Goal: Information Seeking & Learning: Check status

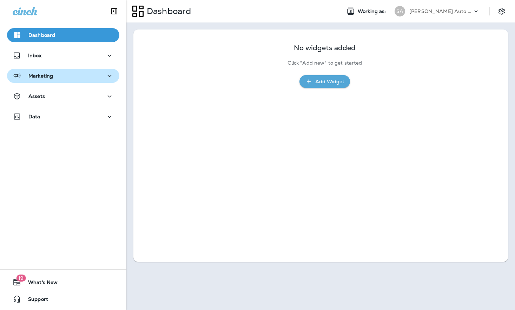
click at [100, 80] on div "Marketing" at bounding box center [63, 76] width 101 height 9
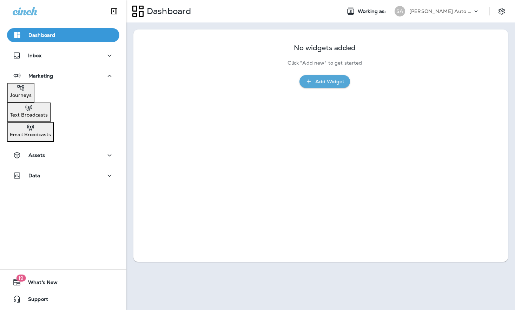
click at [51, 131] on div "Email Broadcasts" at bounding box center [30, 130] width 41 height 14
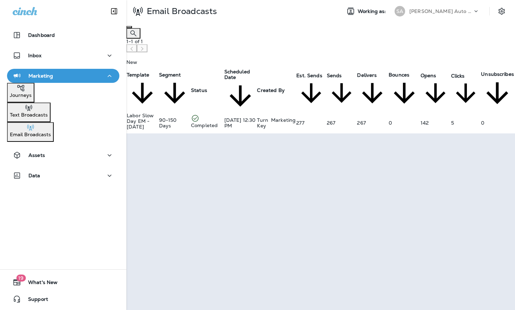
click at [32, 93] on div "Journeys" at bounding box center [21, 91] width 22 height 14
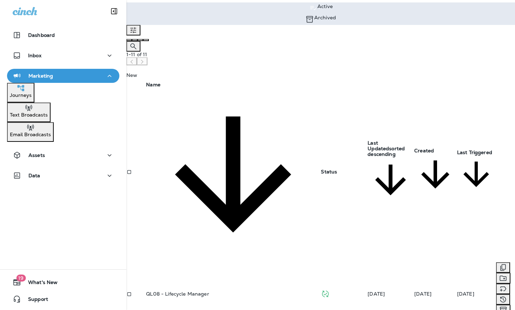
scroll to position [21, 0]
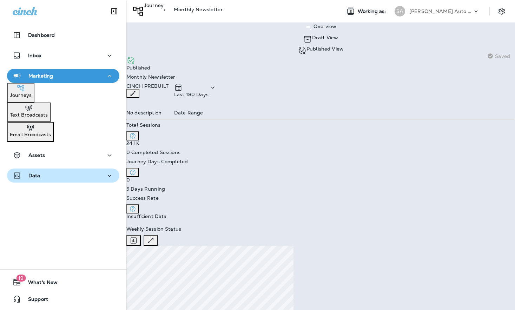
click at [55, 171] on div "Data" at bounding box center [63, 175] width 101 height 9
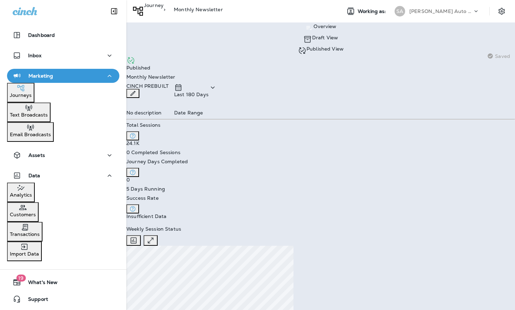
click at [32, 192] on p "Analytics" at bounding box center [21, 195] width 22 height 6
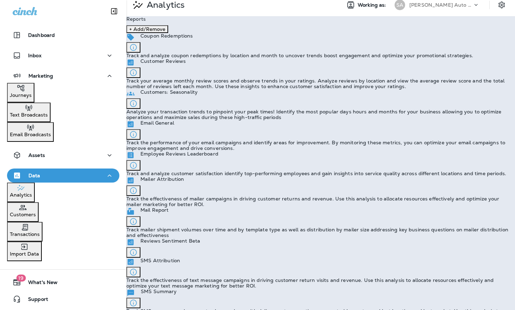
scroll to position [5, 0]
click at [174, 127] on p "Email General" at bounding box center [157, 124] width 34 height 6
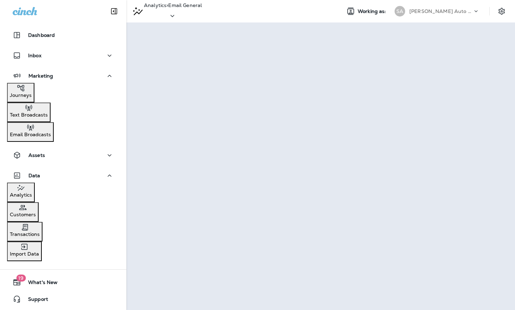
click at [32, 94] on p "Journeys" at bounding box center [21, 95] width 22 height 6
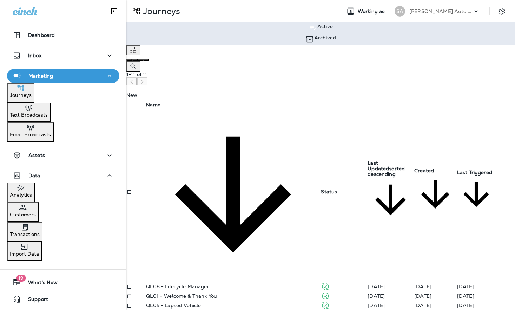
click at [32, 192] on p "Analytics" at bounding box center [21, 195] width 22 height 6
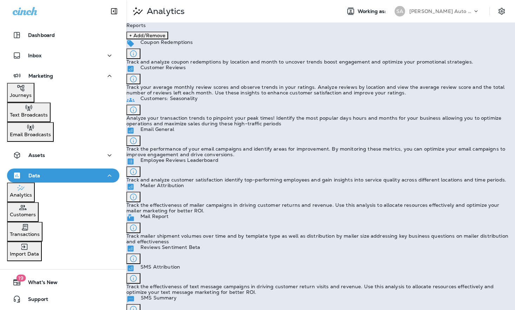
click at [196, 156] on p "Track the performance of your email campaigns and identify areas for improvemen…" at bounding box center [320, 151] width 388 height 11
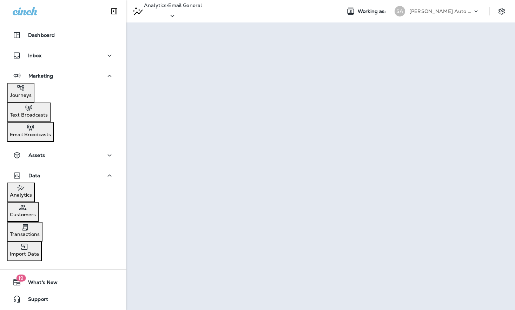
click at [32, 96] on p "Journeys" at bounding box center [21, 95] width 22 height 6
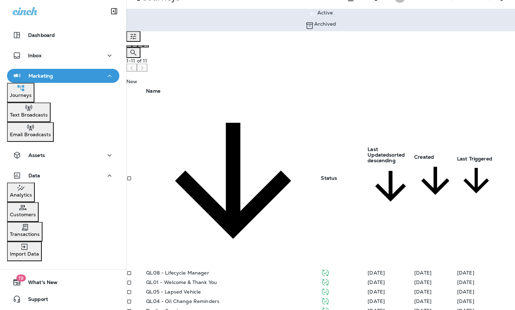
scroll to position [21, 0]
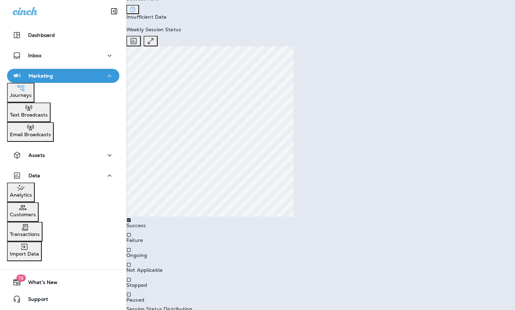
scroll to position [210, 0]
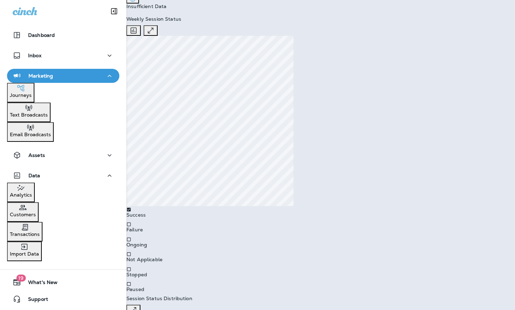
click at [51, 132] on p "Email Broadcasts" at bounding box center [30, 135] width 41 height 6
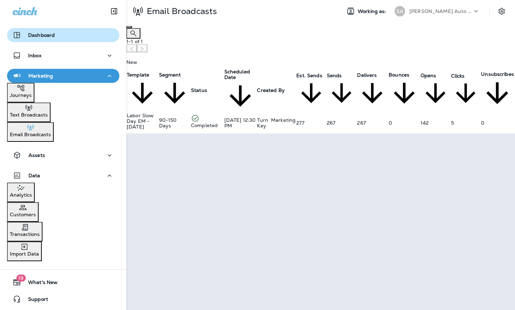
click at [71, 39] on div "Dashboard" at bounding box center [63, 35] width 101 height 8
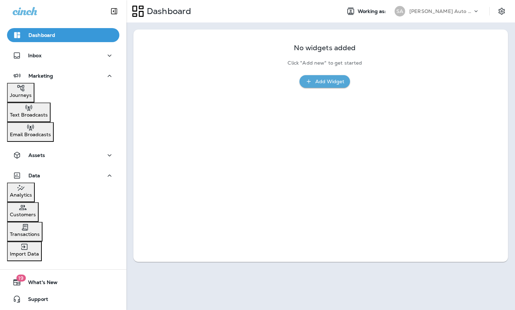
click at [32, 192] on div "Analytics" at bounding box center [21, 190] width 22 height 14
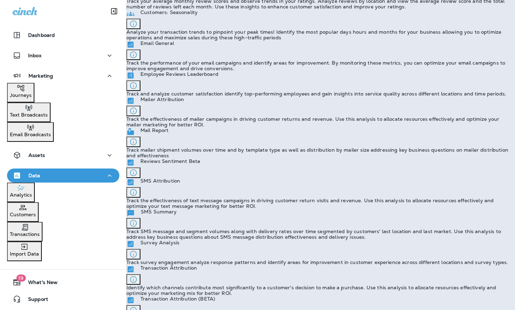
scroll to position [85, 0]
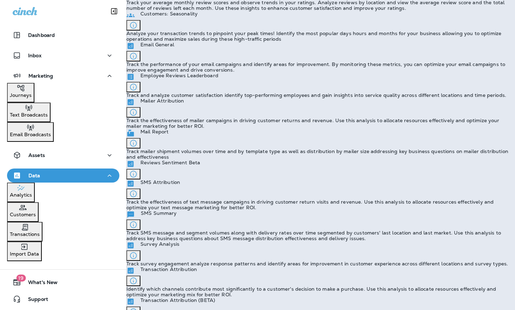
click at [204, 73] on p "Track the performance of your email campaigns and identify areas for improvemen…" at bounding box center [320, 66] width 388 height 11
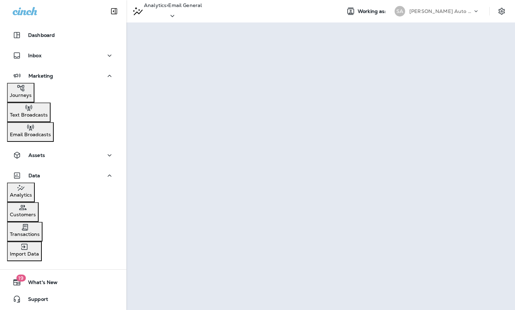
click at [176, 13] on icon at bounding box center [172, 16] width 8 height 9
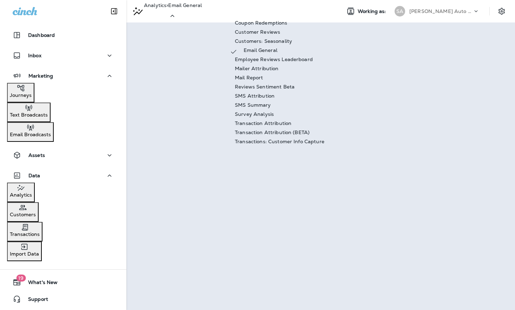
click at [274, 53] on p "Email General" at bounding box center [260, 50] width 34 height 6
